Goal: Communication & Community: Participate in discussion

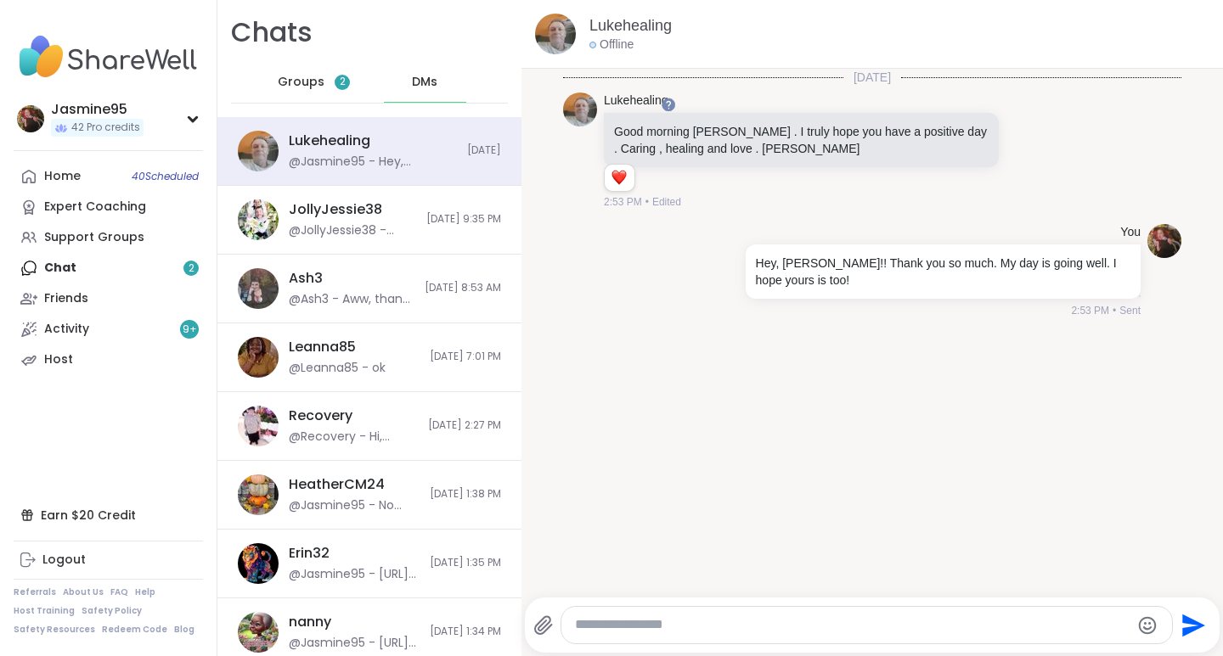
click at [73, 273] on div "Home 40 Scheduled Expert Coaching Support Groups Chat 2 Friends Activity 9 + Ho…" at bounding box center [108, 268] width 189 height 214
click at [127, 236] on div "Support Groups" at bounding box center [94, 237] width 100 height 17
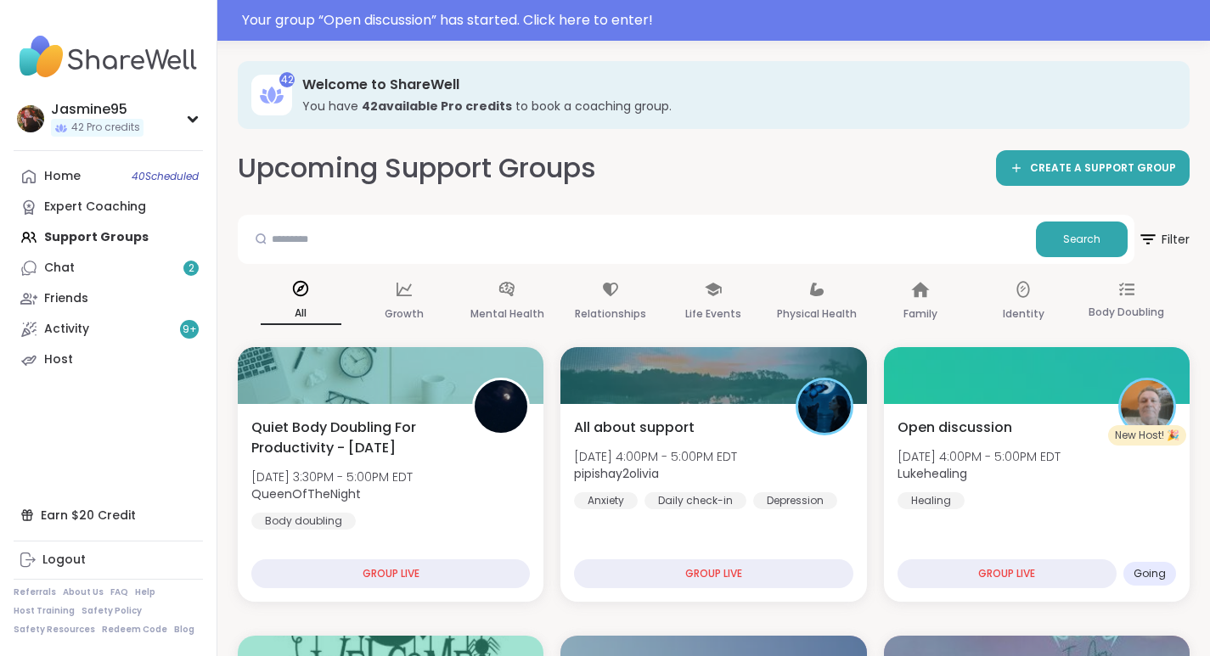
click at [544, 23] on div "Your group “ Open discussion ” has started. Click here to enter!" at bounding box center [721, 20] width 958 height 20
